Goal: Information Seeking & Learning: Learn about a topic

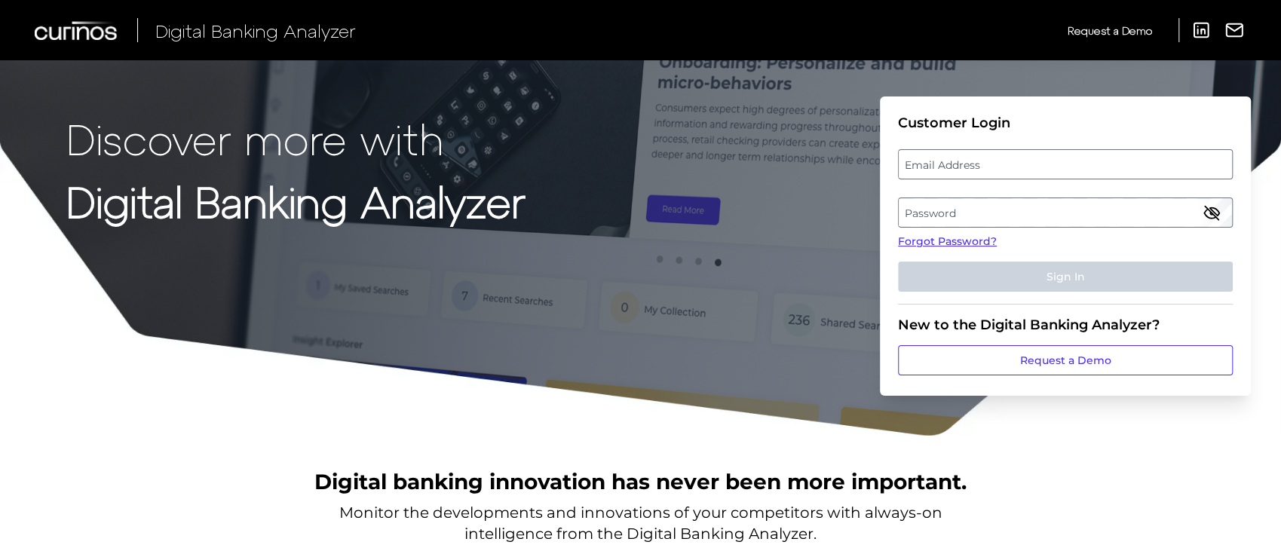
click at [1008, 164] on label "Email Address" at bounding box center [1065, 164] width 333 height 27
click at [1008, 164] on input "email" at bounding box center [1065, 164] width 335 height 30
click at [1008, 164] on input "Email Address" at bounding box center [1065, 164] width 335 height 30
type input "michael.mccaw@curinos.com"
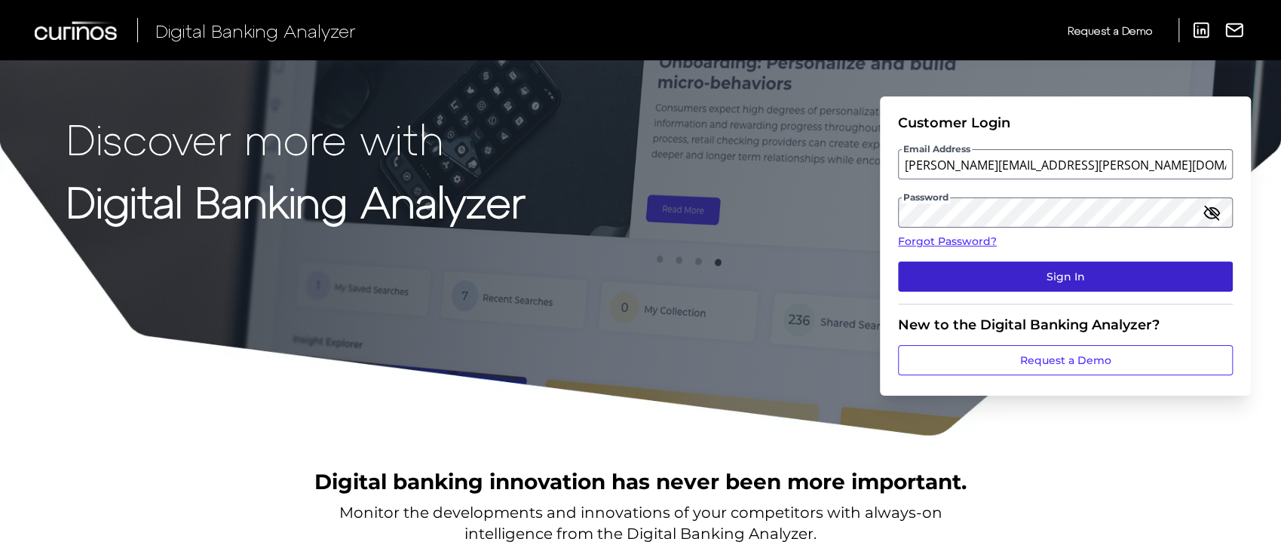
click at [1058, 280] on button "Sign In" at bounding box center [1065, 277] width 335 height 30
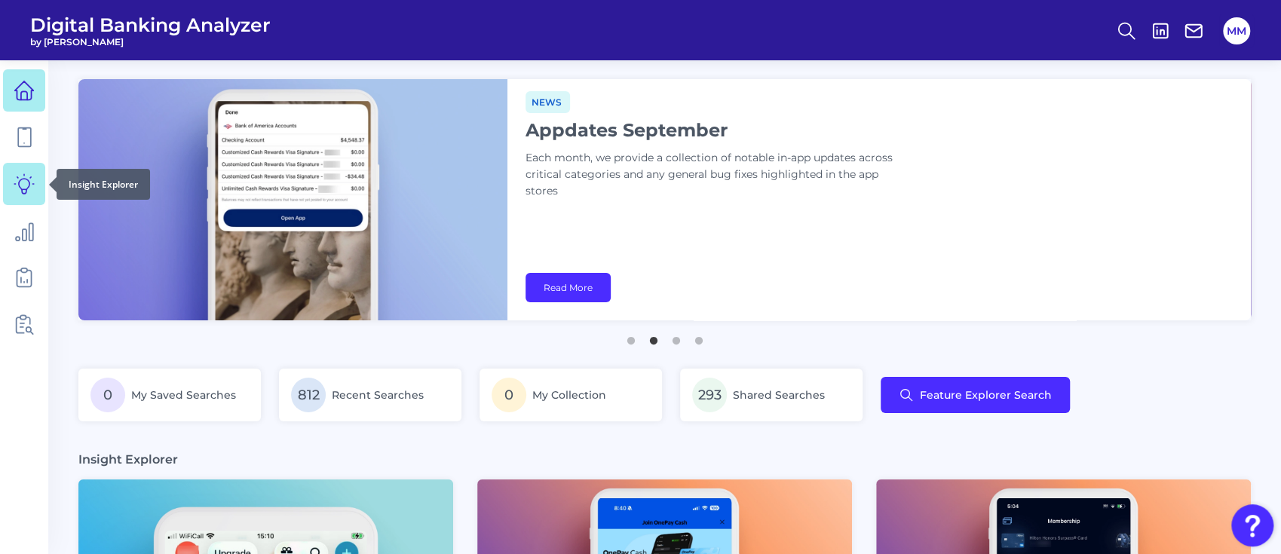
click at [24, 192] on icon at bounding box center [24, 183] width 21 height 21
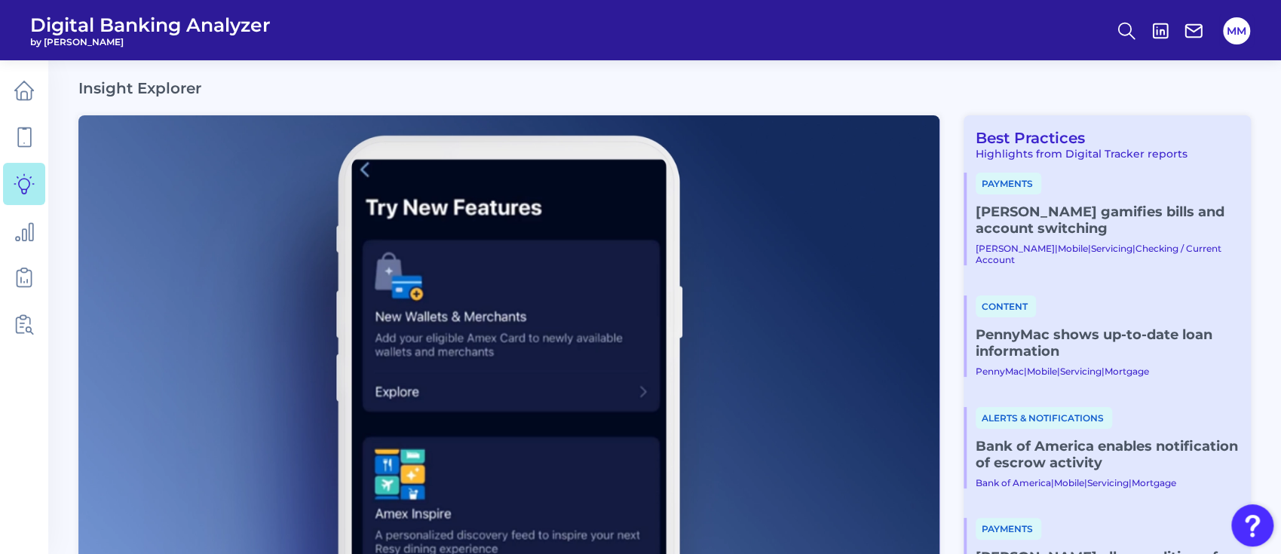
click at [1027, 214] on link "[PERSON_NAME] gamifies bills and account switching" at bounding box center [1107, 220] width 263 height 33
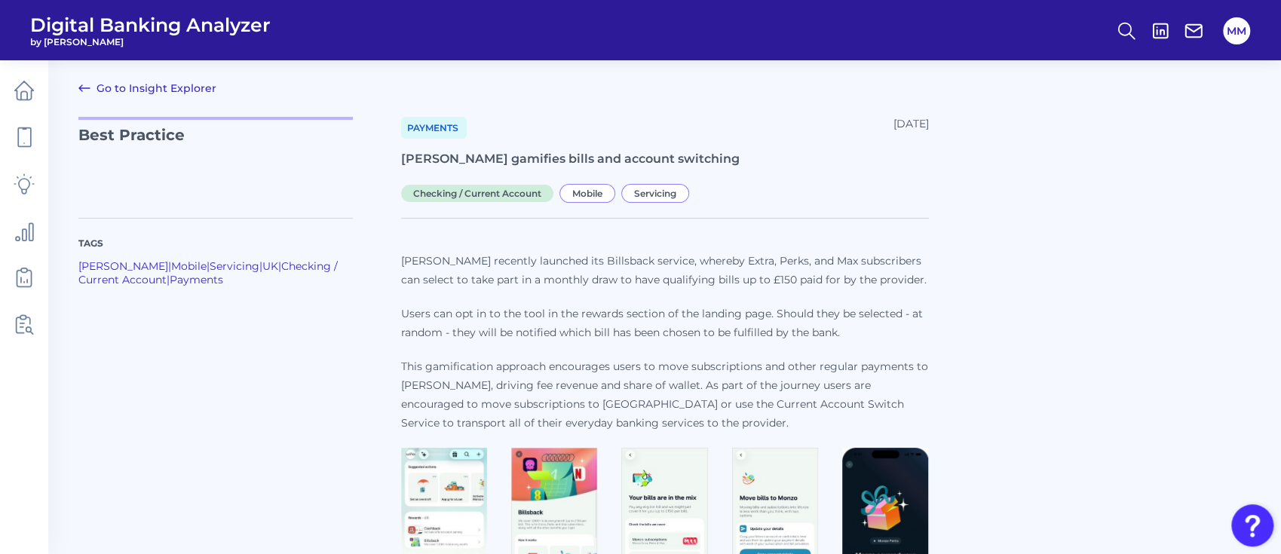
click at [536, 160] on h1 "[PERSON_NAME] gamifies bills and account switching" at bounding box center [665, 159] width 528 height 17
copy h1 "[PERSON_NAME] gamifies bills and account switching"
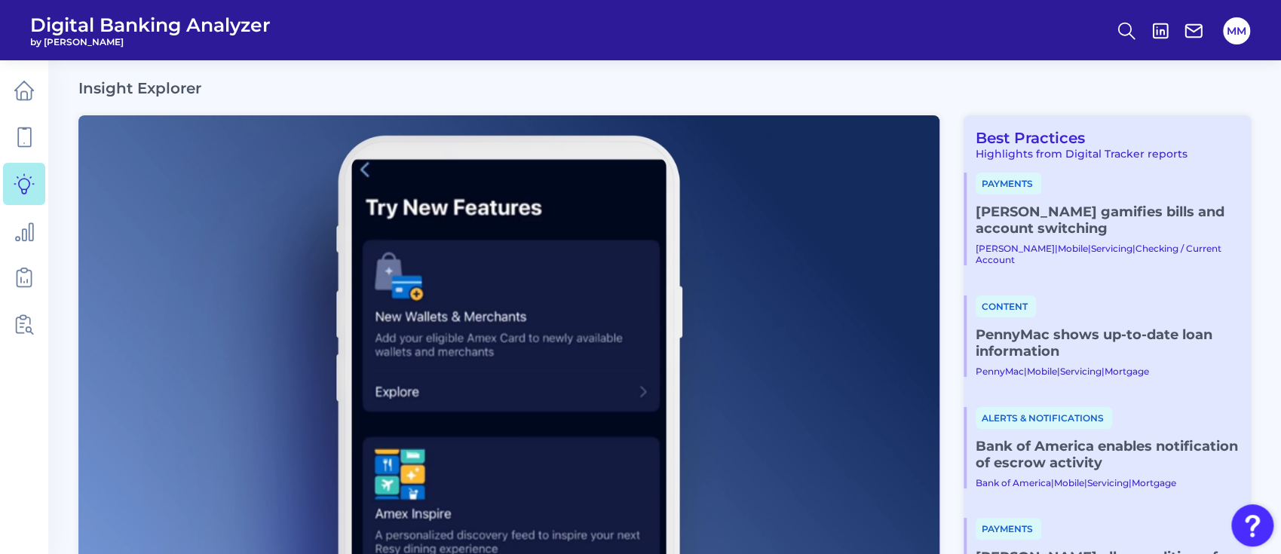
click at [1054, 327] on link "PennyMac shows up-to-date loan information" at bounding box center [1107, 343] width 263 height 33
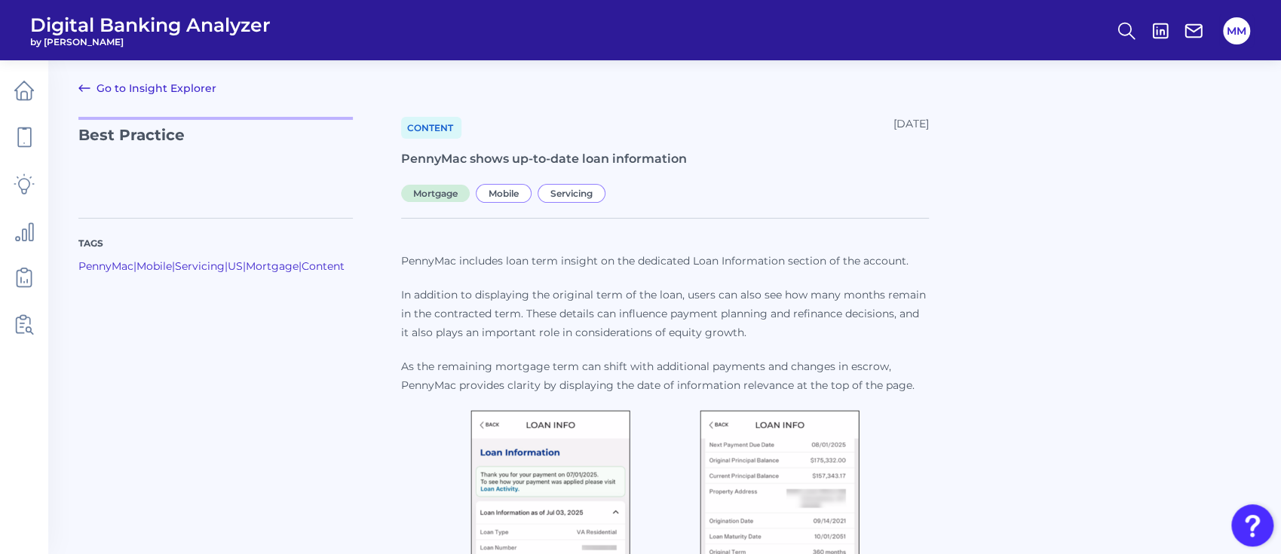
click at [606, 155] on h1 "PennyMac shows up-to-date loan information" at bounding box center [665, 159] width 528 height 17
copy h1 "PennyMac shows up-to-date loan information"
click at [184, 86] on link "Go to Insight Explorer" at bounding box center [147, 88] width 138 height 18
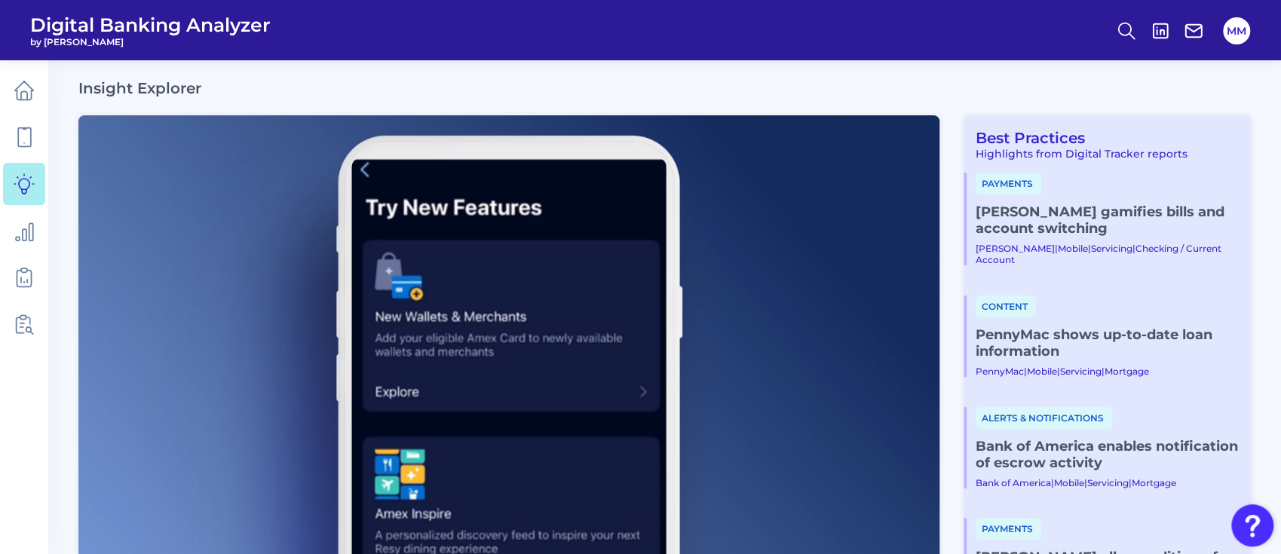
click at [1079, 438] on link "Bank of America enables notification of escrow activity" at bounding box center [1107, 454] width 263 height 33
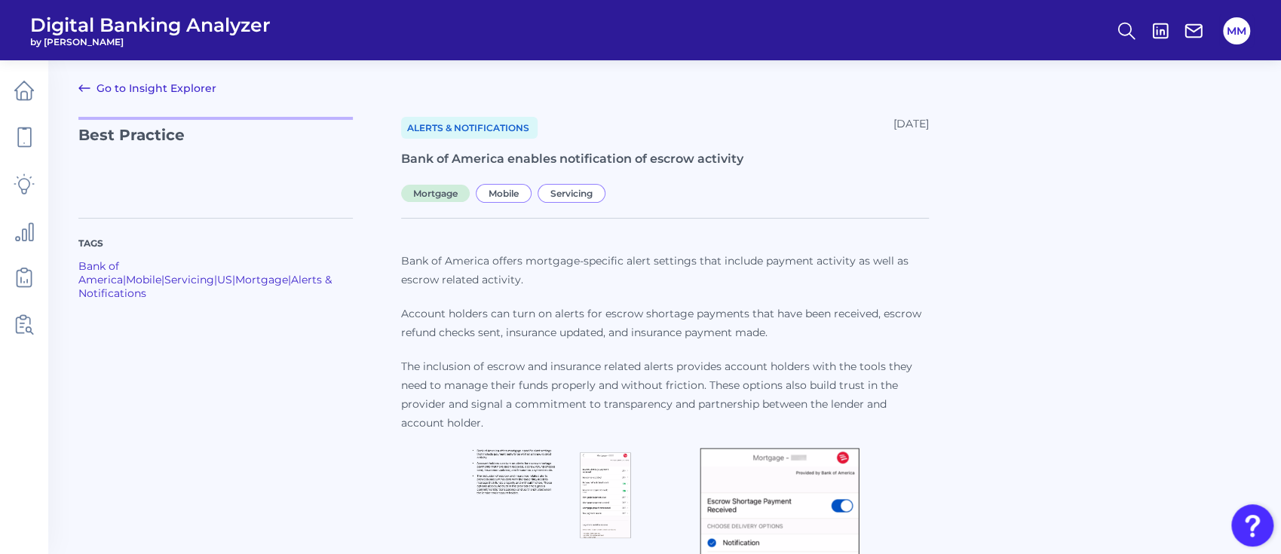
click at [520, 158] on h1 "Bank of America enables notification of escrow activity" at bounding box center [665, 159] width 528 height 17
copy h1 "Bank of America enables notification of escrow activity"
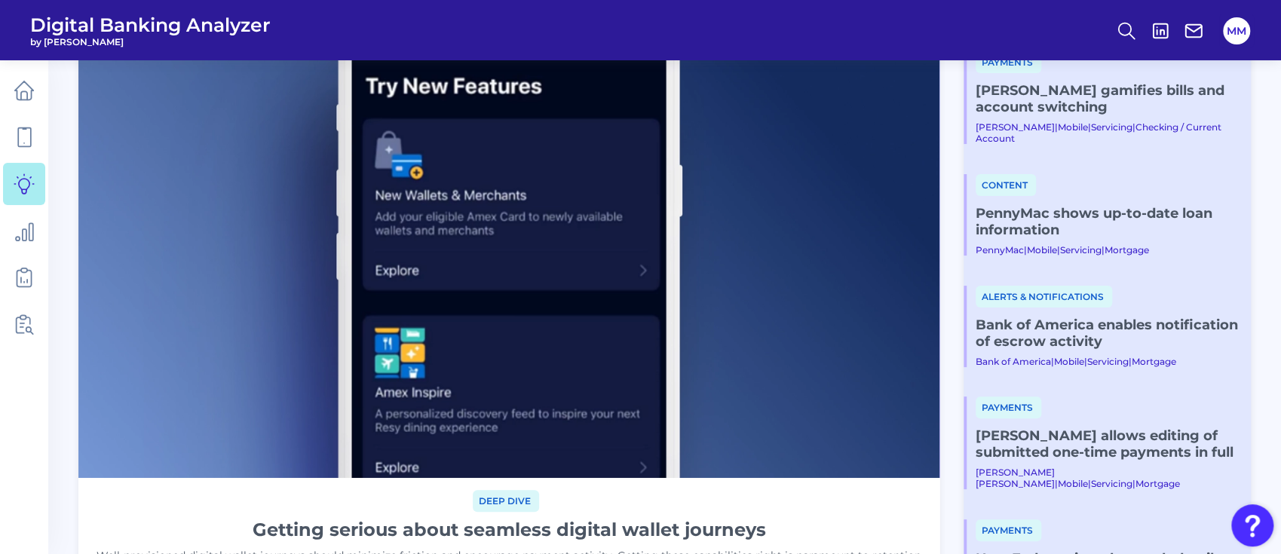
scroll to position [150, 0]
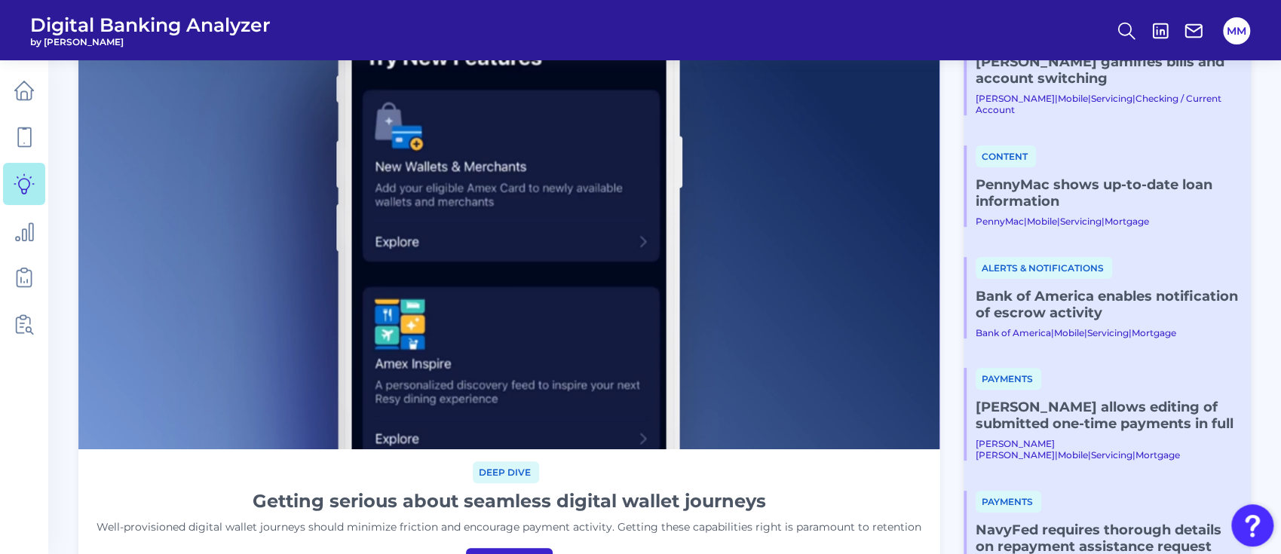
click at [1059, 399] on link "Chase allows editing of submitted one-time payments in full" at bounding box center [1107, 415] width 263 height 33
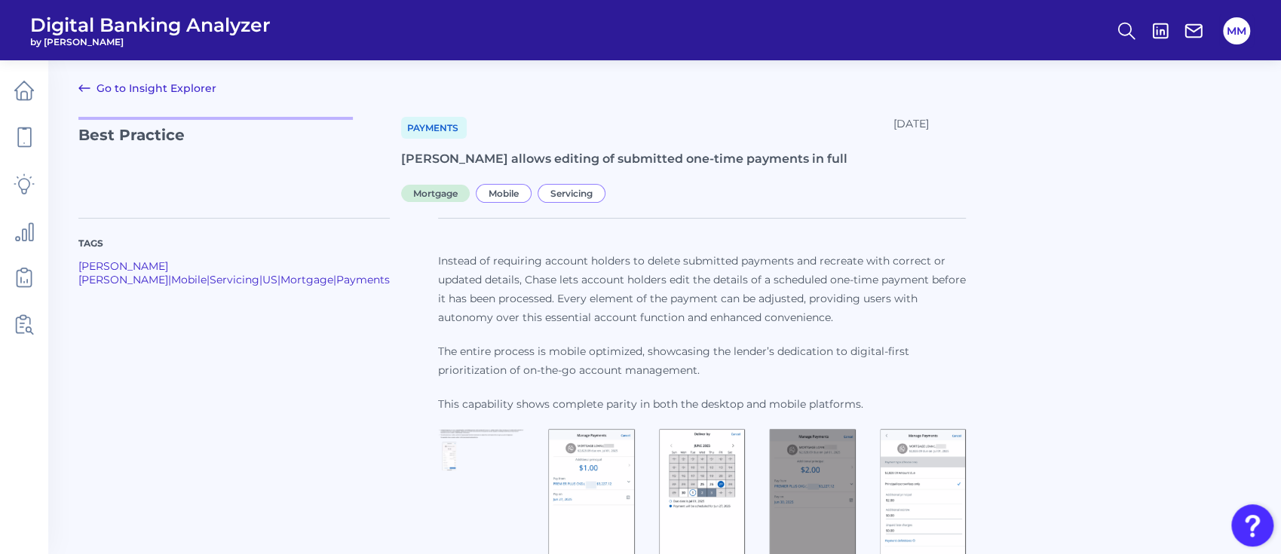
click at [543, 151] on h1 "Chase allows editing of submitted one-time payments in full" at bounding box center [665, 159] width 528 height 17
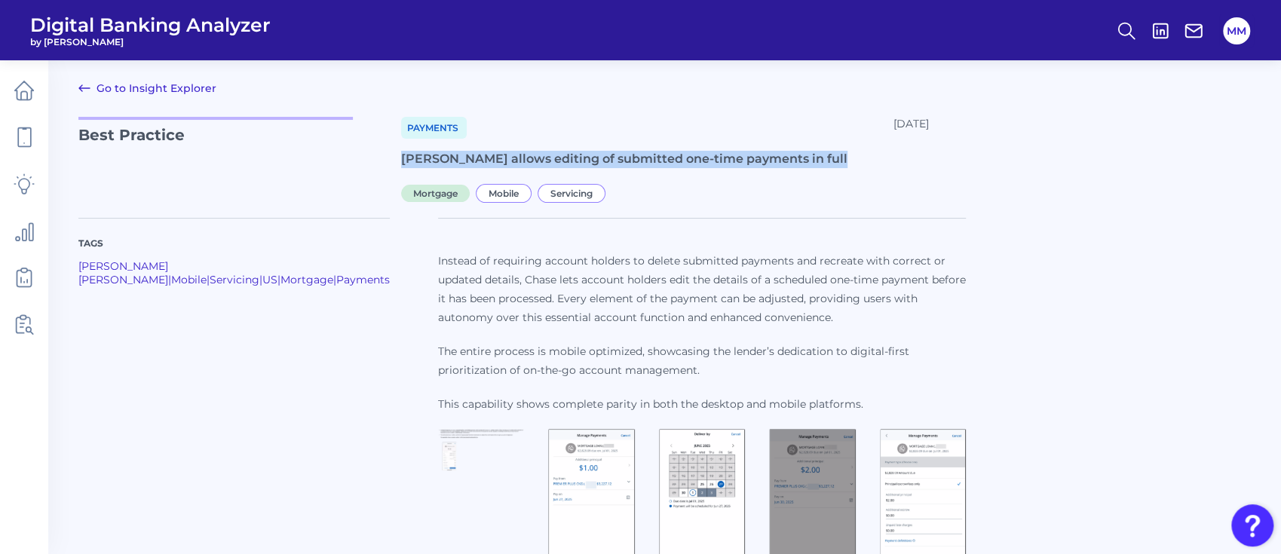
click at [543, 151] on h1 "Chase allows editing of submitted one-time payments in full" at bounding box center [665, 159] width 528 height 17
copy h1 "Chase allows editing of submitted one-time payments in full"
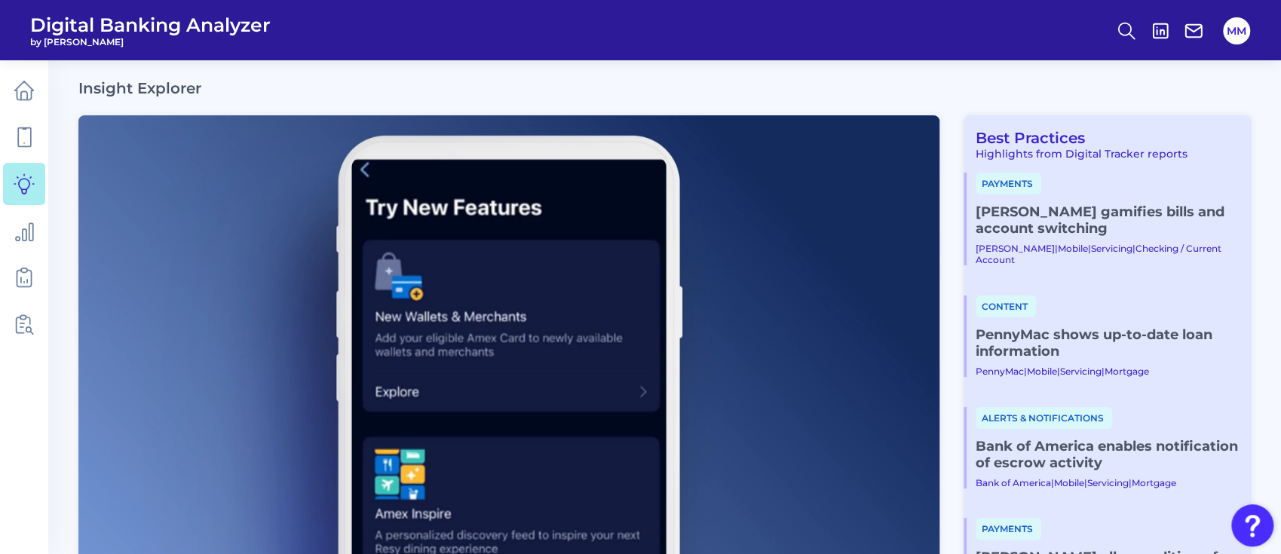
click at [1047, 438] on link "Bank of America enables notification of escrow activity" at bounding box center [1107, 454] width 263 height 33
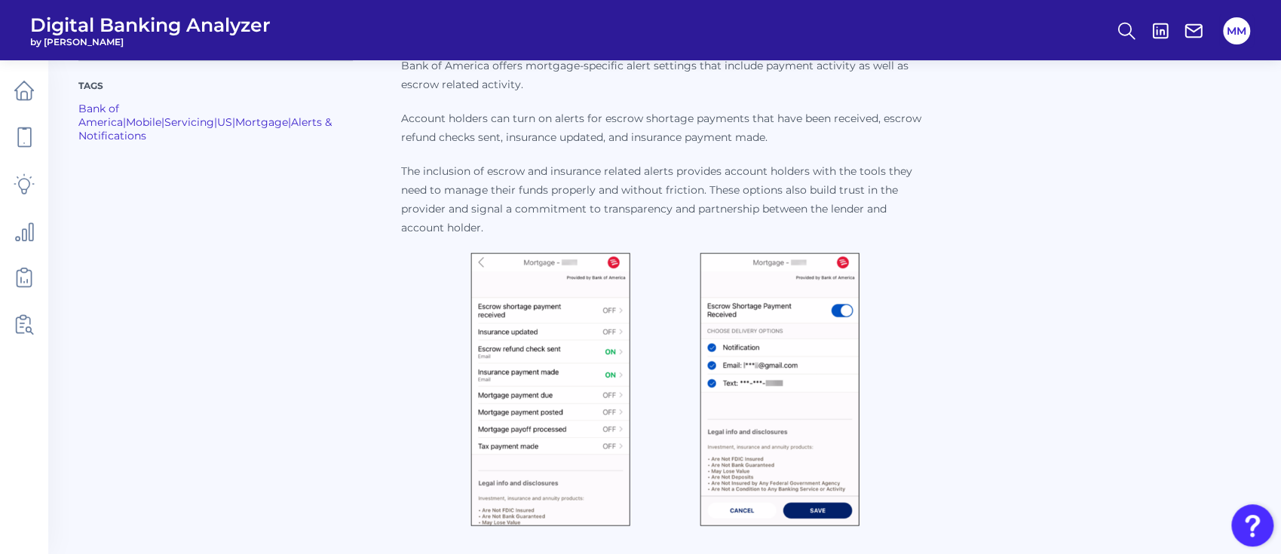
scroll to position [193, 0]
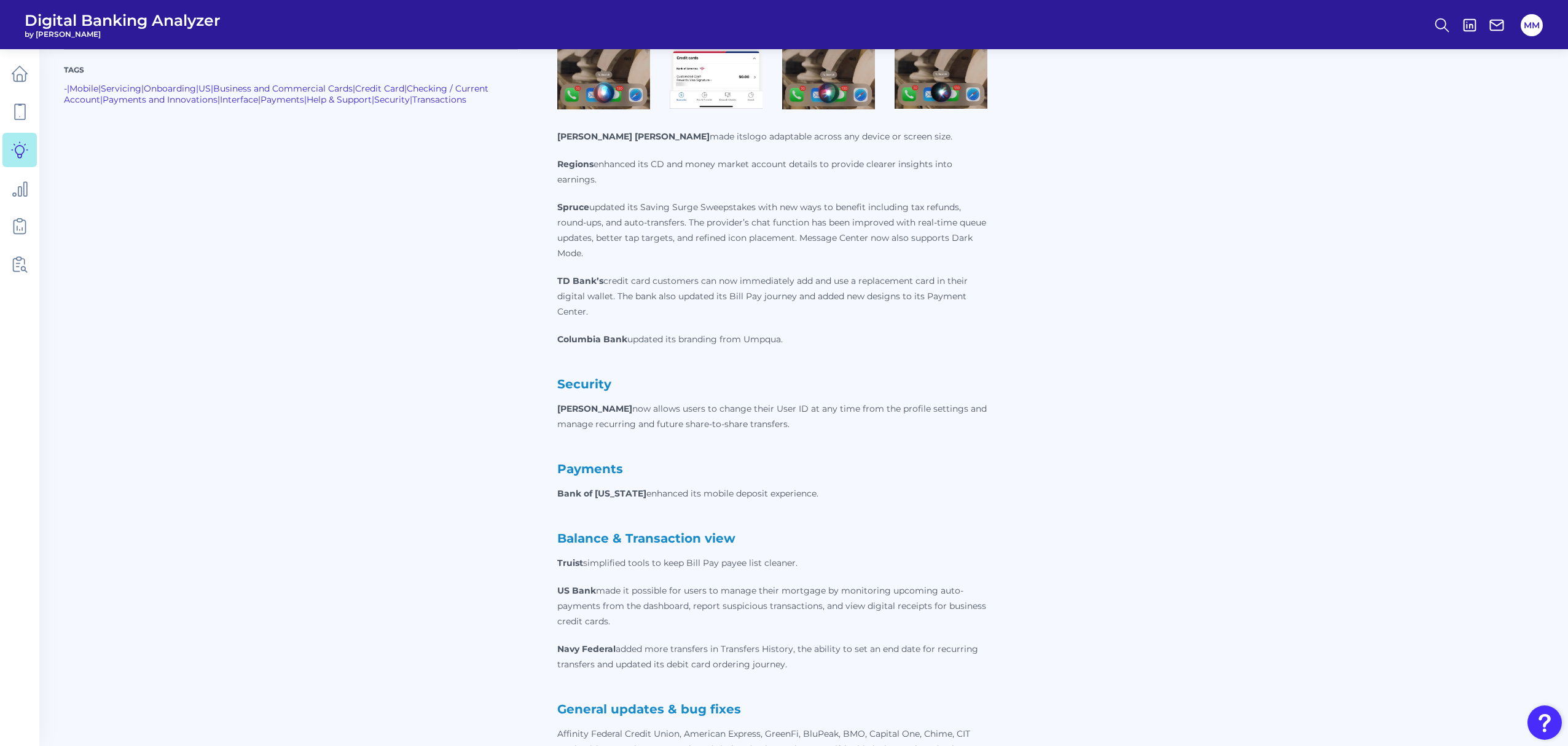
scroll to position [759, 0]
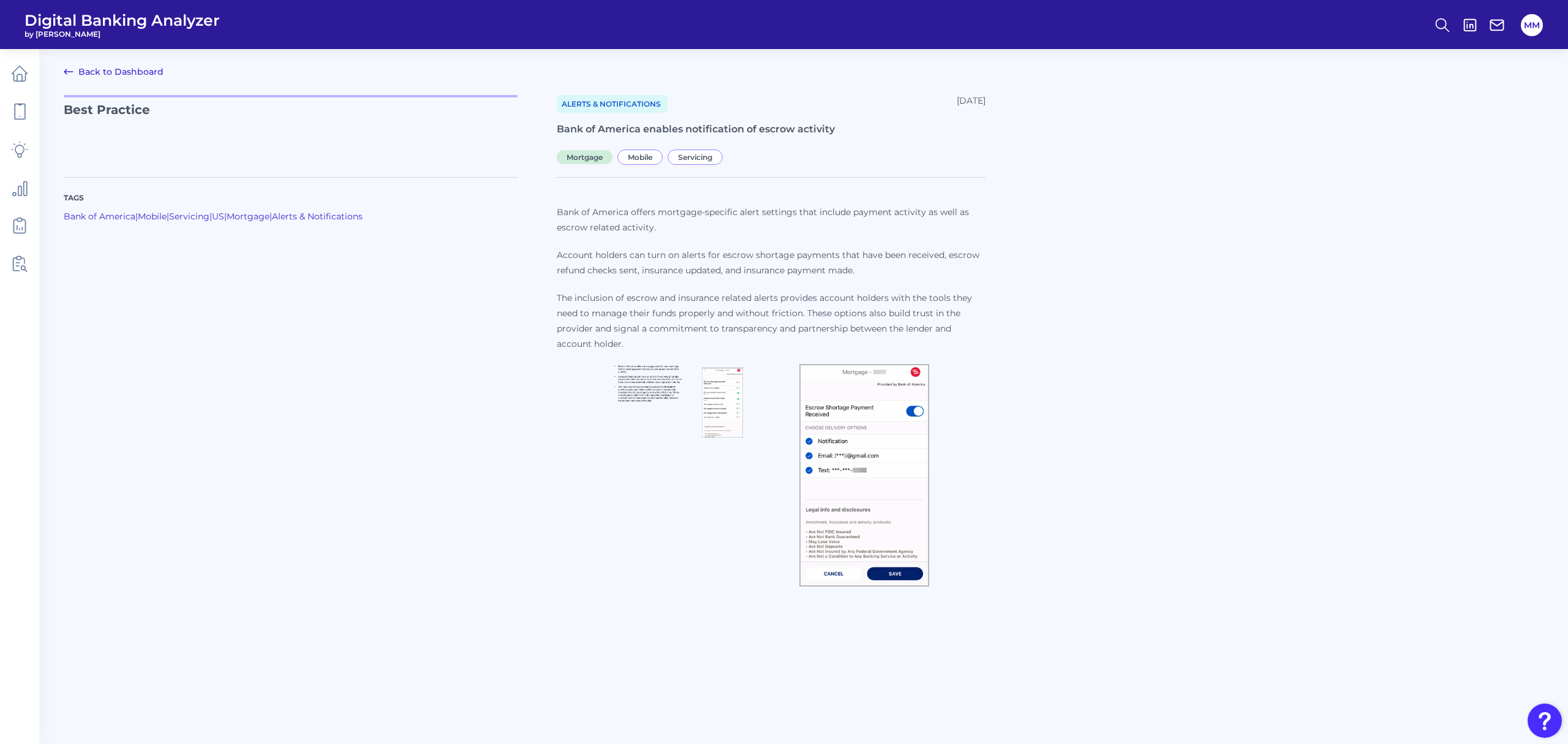
click at [726, 415] on img at bounding box center [678, 400] width 130 height 74
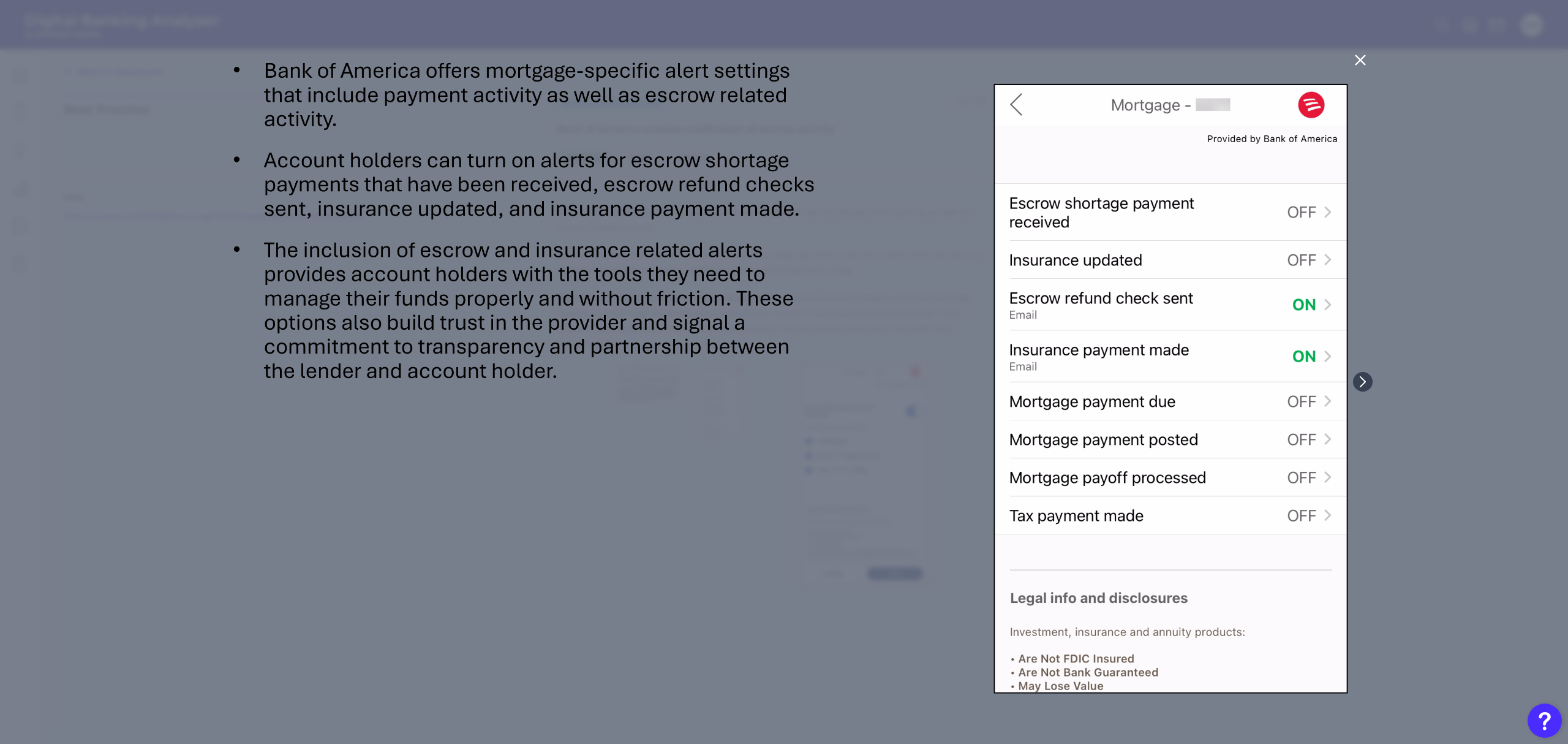
click at [1362, 62] on icon at bounding box center [1359, 60] width 9 height 9
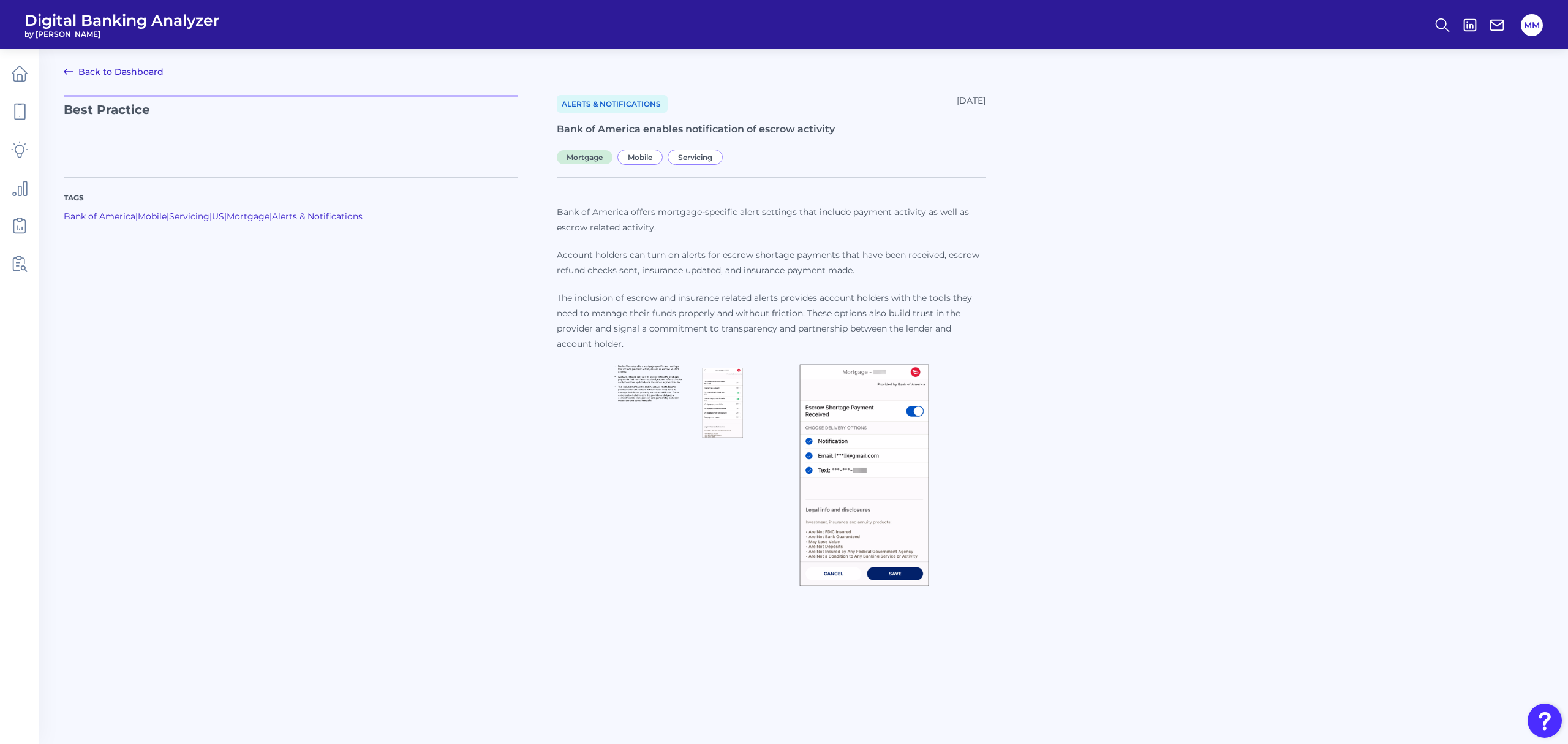
click at [817, 436] on img at bounding box center [864, 475] width 130 height 223
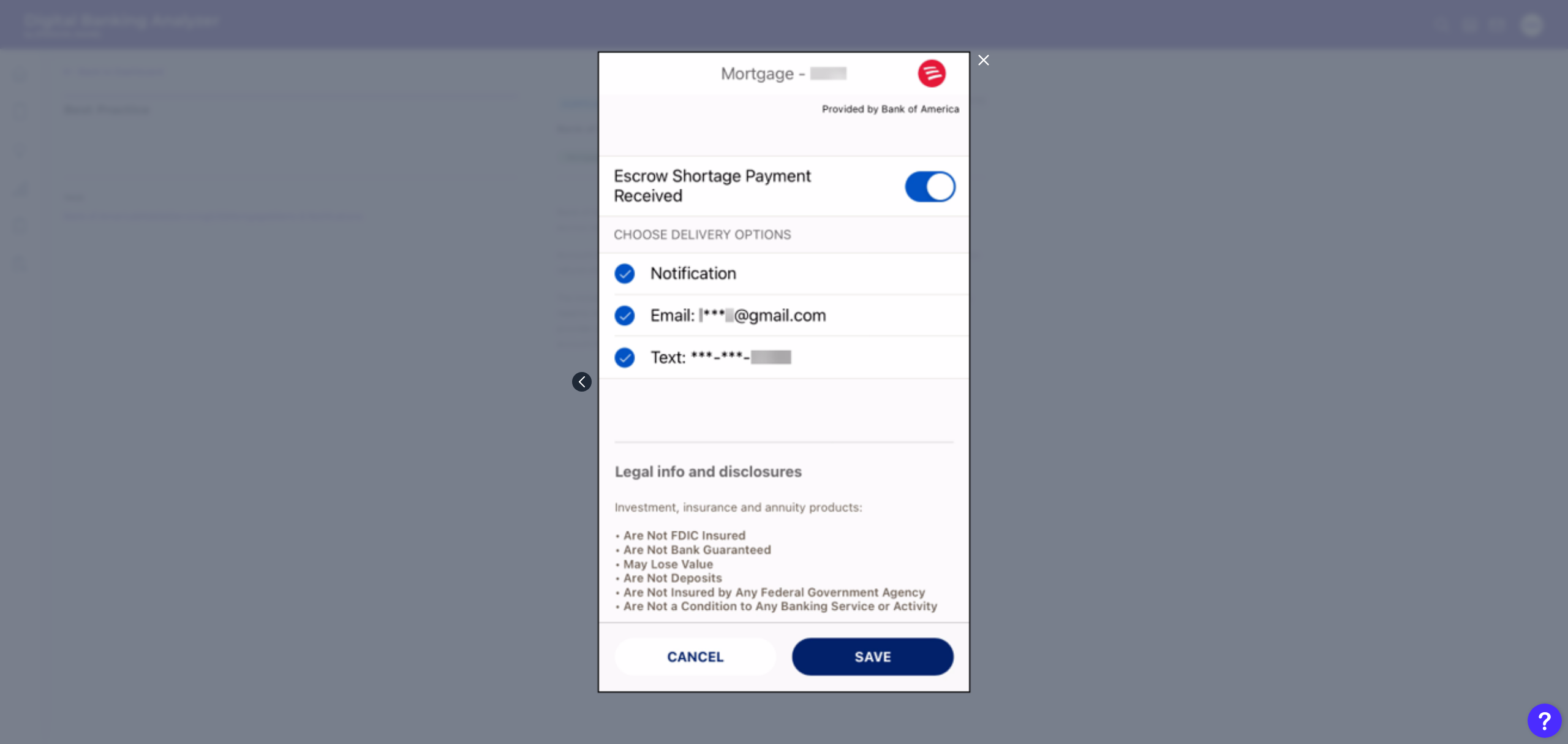
click at [583, 383] on icon at bounding box center [582, 382] width 11 height 11
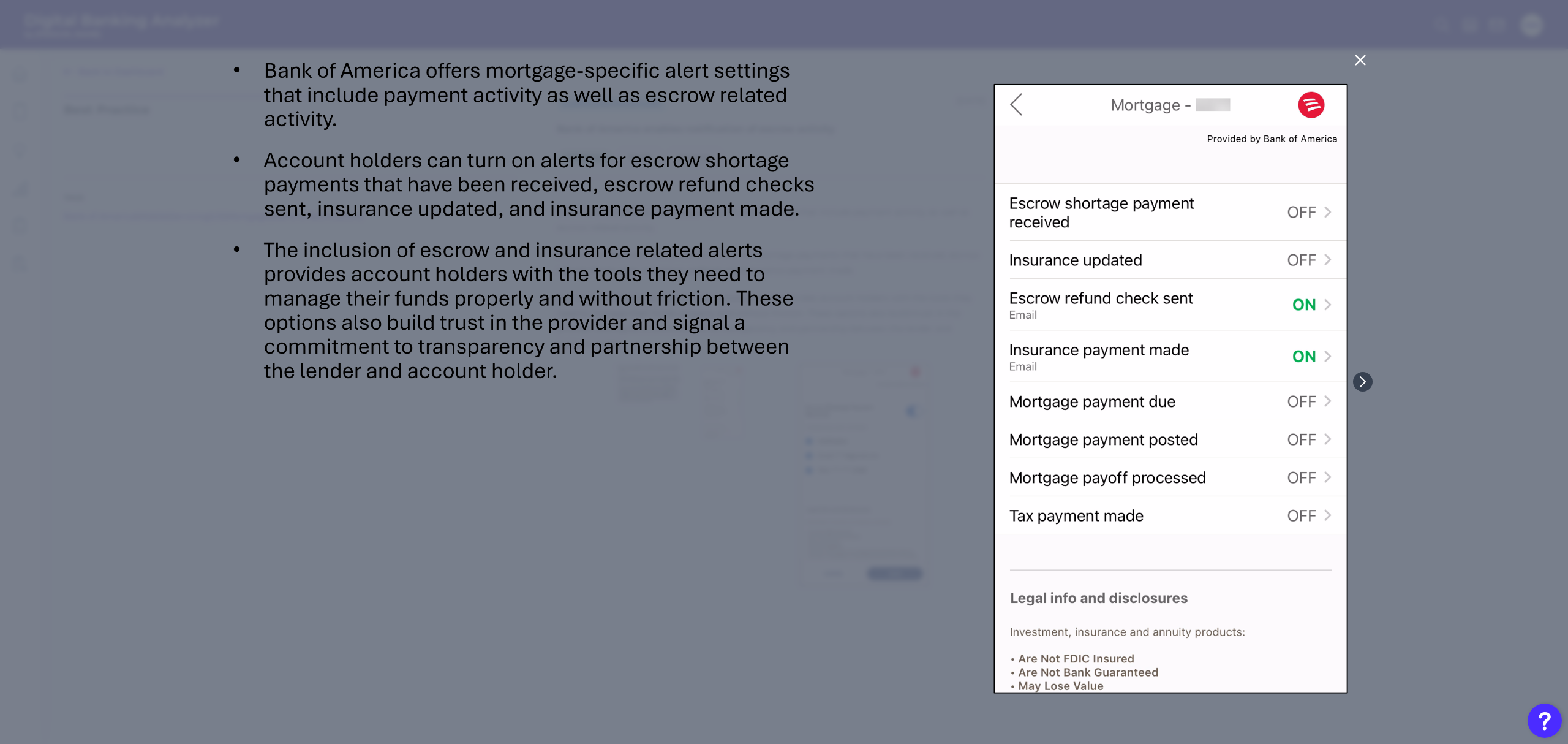
click at [1359, 60] on icon at bounding box center [1360, 60] width 15 height 15
